Goal: Information Seeking & Learning: Learn about a topic

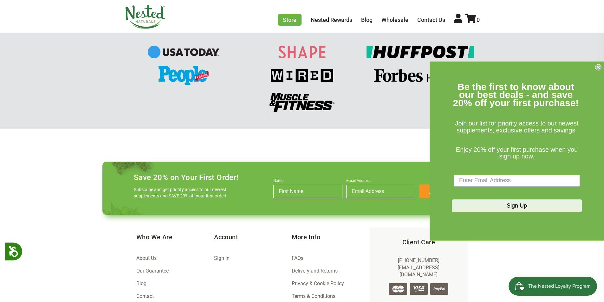
scroll to position [722, 0]
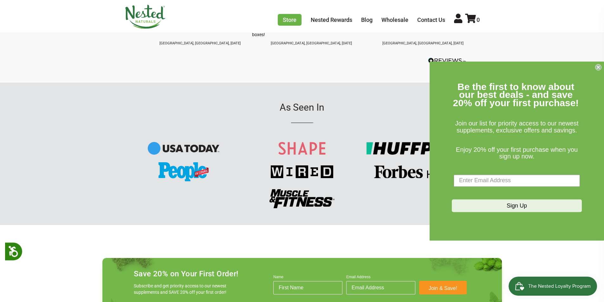
click at [410, 210] on div "As Seen In" at bounding box center [302, 154] width 604 height 142
click at [598, 67] on icon "Close dialog" at bounding box center [598, 67] width 3 height 3
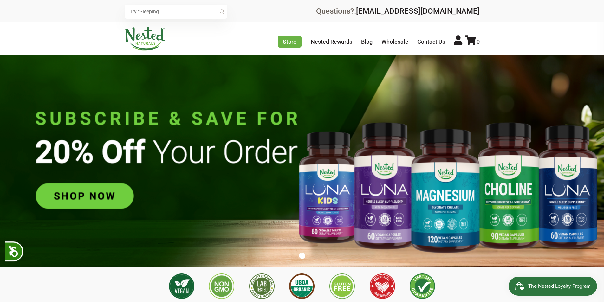
scroll to position [0, 334]
click at [114, 201] on img at bounding box center [302, 161] width 604 height 212
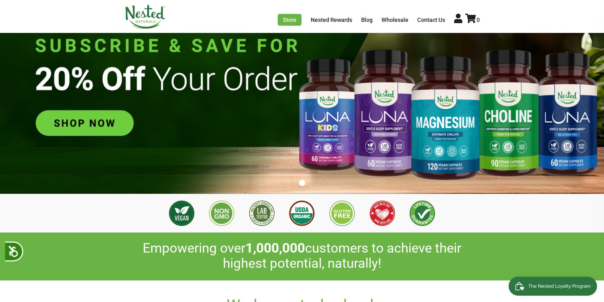
scroll to position [95, 0]
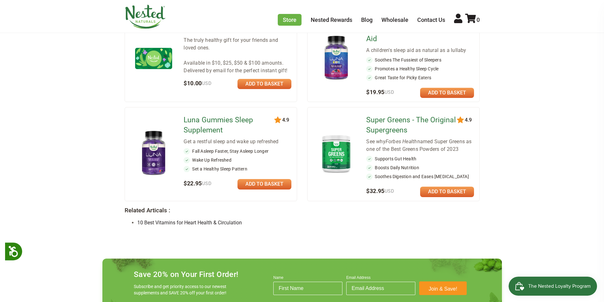
scroll to position [583, 0]
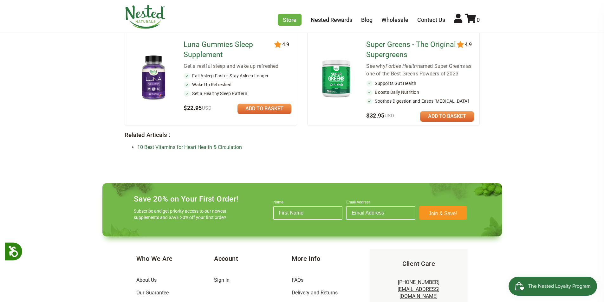
click at [188, 144] on link "10 Best Vitamins for Heart Health & Circulation" at bounding box center [189, 147] width 105 height 6
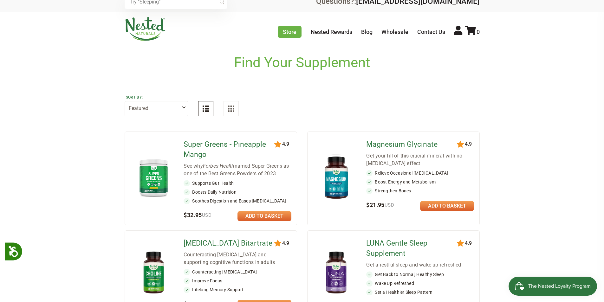
scroll to position [0, 0]
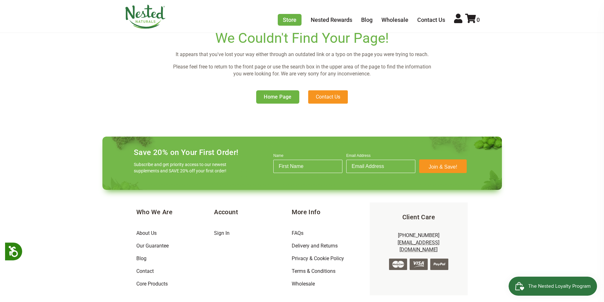
scroll to position [154, 0]
